Goal: Task Accomplishment & Management: Use online tool/utility

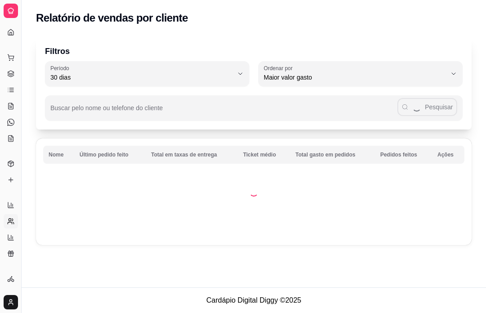
select select "30"
select select "HIGHEST_TOTAL_SPENT_WITH_ORDERS"
click at [13, 174] on icon at bounding box center [10, 173] width 7 height 7
select select "TOTAL_OF_ORDERS"
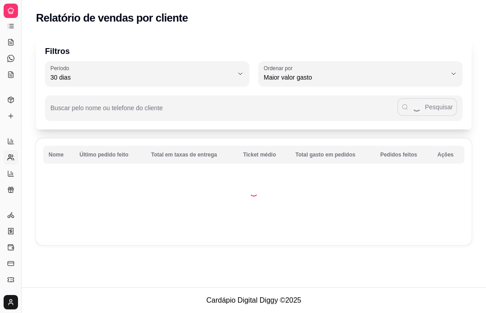
select select "7"
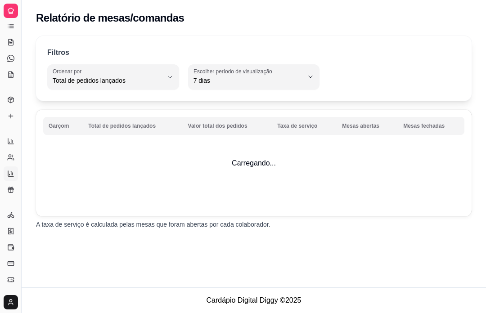
click at [150, 5] on div "Relatório de mesas/comandas" at bounding box center [254, 15] width 464 height 31
click at [18, 298] on button "Toggle Sidebar" at bounding box center [21, 156] width 7 height 313
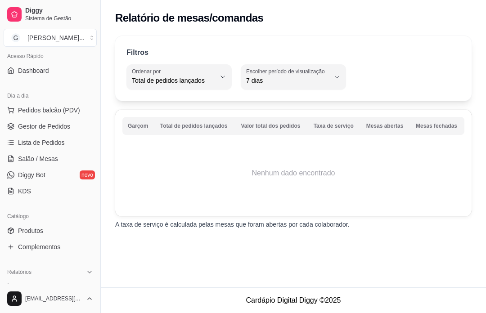
click at [55, 130] on span "Gestor de Pedidos" at bounding box center [44, 126] width 52 height 9
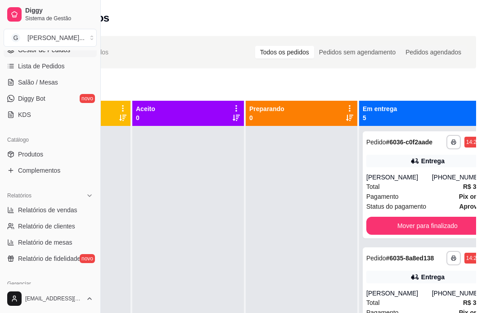
scroll to position [140, 0]
click at [54, 210] on span "Relatórios de vendas" at bounding box center [47, 210] width 59 height 9
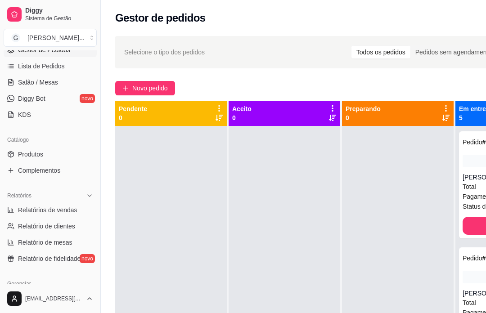
select select "ALL"
select select "0"
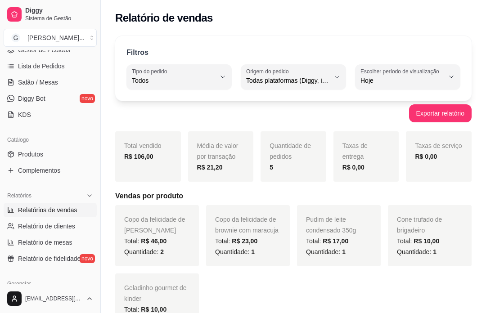
scroll to position [122, 0]
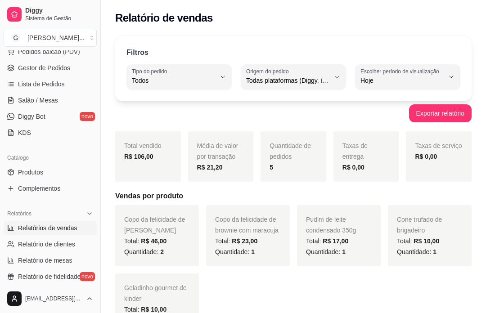
click at [55, 73] on link "Gestor de Pedidos" at bounding box center [50, 68] width 93 height 14
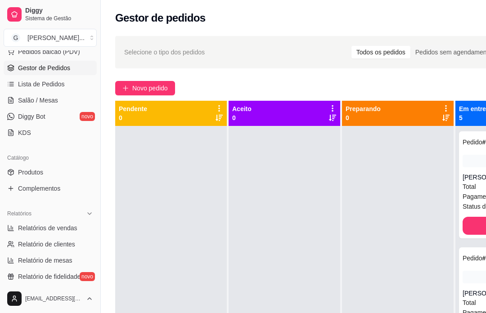
click at [151, 78] on div "**********" at bounding box center [344, 228] width 486 height 394
click at [159, 86] on span "Novo pedido" at bounding box center [150, 88] width 36 height 10
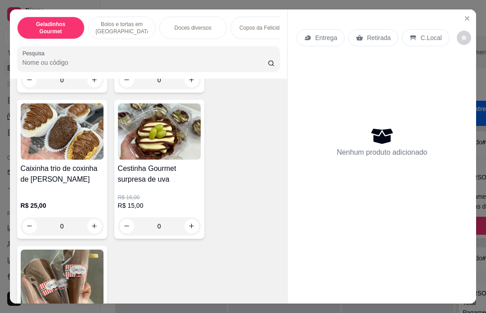
scroll to position [1086, 0]
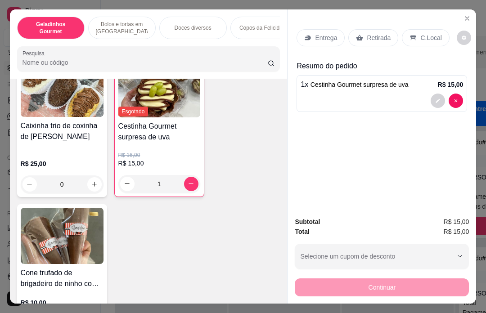
type input "1"
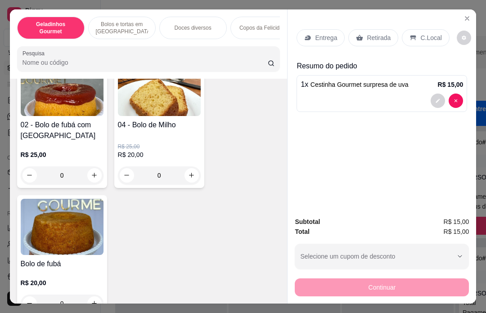
scroll to position [1600, 0]
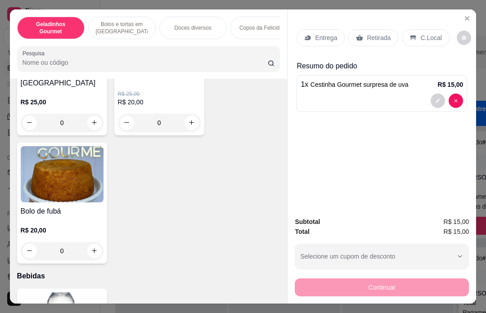
click at [189, 121] on div "0" at bounding box center [159, 123] width 83 height 18
click at [430, 167] on div "Entrega Retirada C.Local Resumo do pedido 1 x Cestinha Gourmet surpresa de uva …" at bounding box center [381, 109] width 188 height 200
click at [191, 120] on div "0" at bounding box center [159, 123] width 83 height 18
click at [423, 137] on div "Entrega Retirada C.Local Resumo do pedido 1 x Cestinha Gourmet surpresa de uva …" at bounding box center [381, 109] width 188 height 200
click at [191, 124] on div "0" at bounding box center [159, 123] width 83 height 18
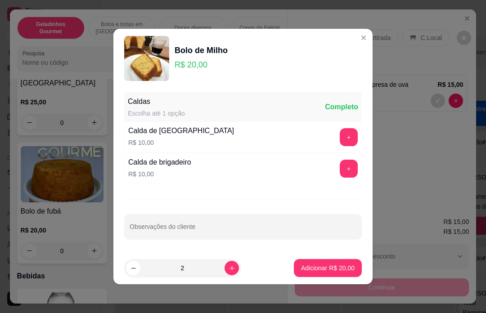
click at [231, 268] on icon "increase-product-quantity" at bounding box center [232, 268] width 7 height 7
type input "1"
click at [134, 271] on icon "decrease-product-quantity" at bounding box center [133, 268] width 7 height 7
click at [327, 267] on p "Adicionar R$ 20,00" at bounding box center [328, 268] width 54 height 9
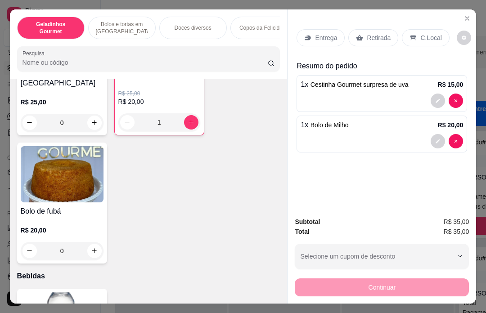
type input "1"
click at [322, 33] on p "Entrega" at bounding box center [326, 37] width 22 height 9
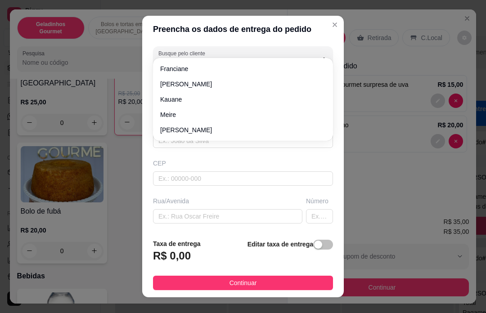
scroll to position [15, 0]
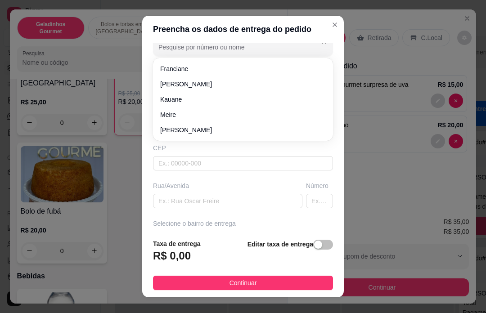
click at [377, 101] on div "Preencha os dados de entrega do pedido Busque pelo cliente Número de contato No…" at bounding box center [243, 156] width 486 height 313
click at [379, 33] on p "Retirada" at bounding box center [380, 37] width 24 height 9
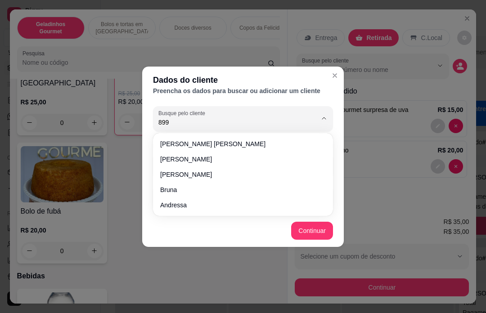
type input "8997"
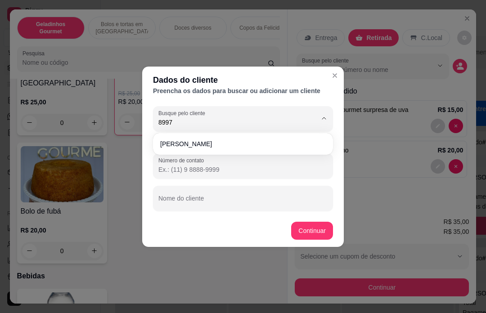
type input "[PHONE_NUMBER]"
type input "[PERSON_NAME]"
click at [202, 138] on div "Busque pelo cliente [PERSON_NAME] Número de contato [PHONE_NUMBER] Nome do clie…" at bounding box center [243, 159] width 202 height 112
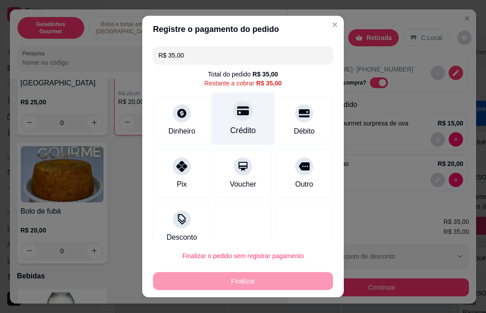
click at [236, 115] on div at bounding box center [243, 111] width 20 height 20
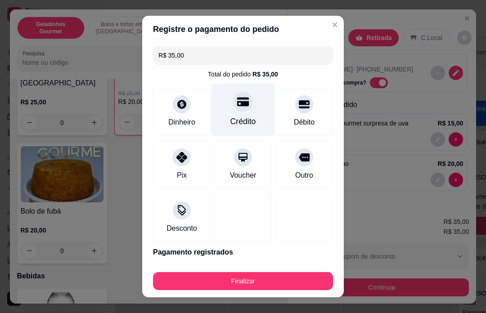
type input "R$ 0,00"
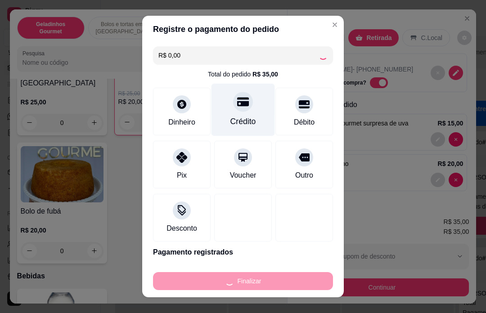
type input "0"
type input "-R$ 35,00"
